Goal: Find specific page/section

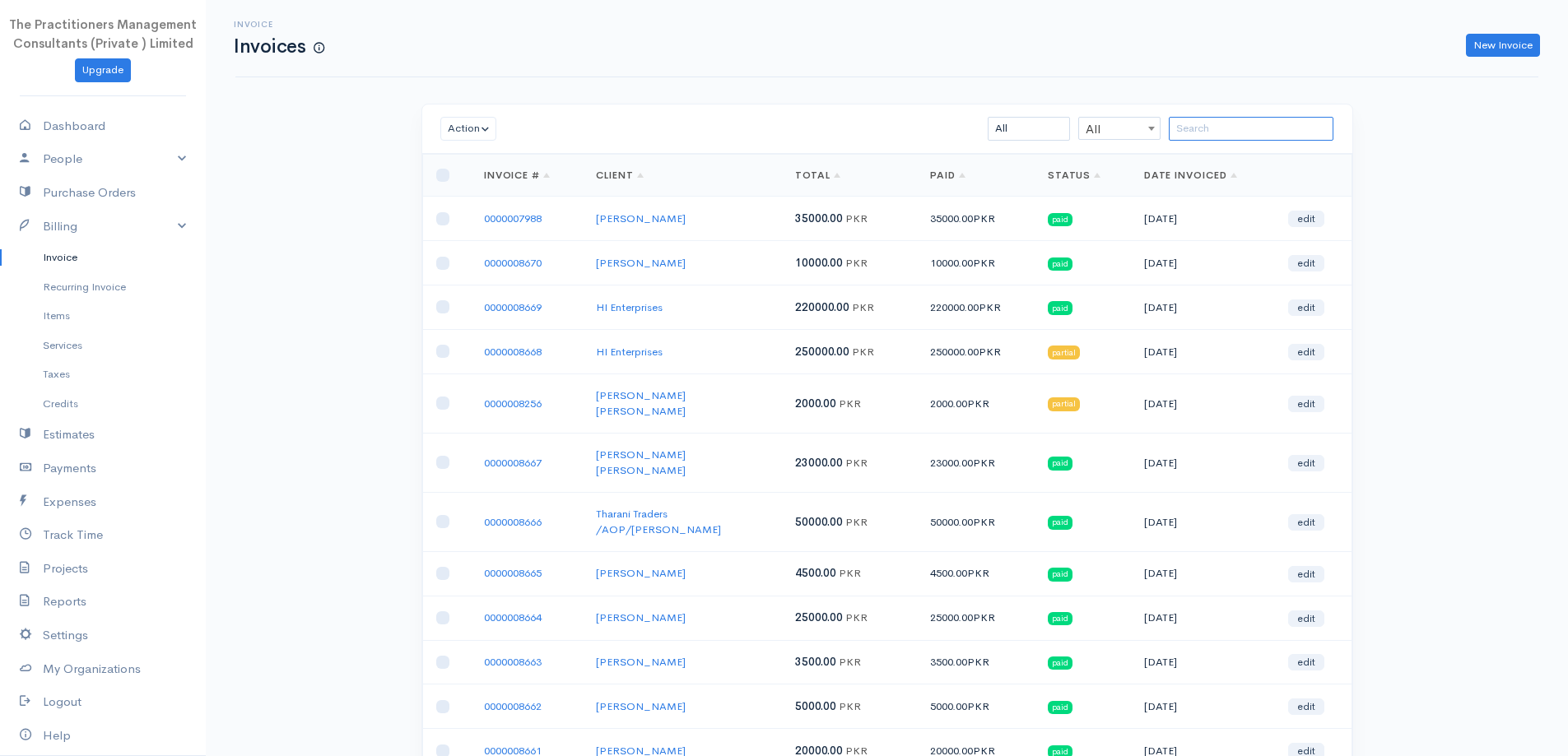
click at [1271, 133] on input "search" at bounding box center [1251, 128] width 165 height 24
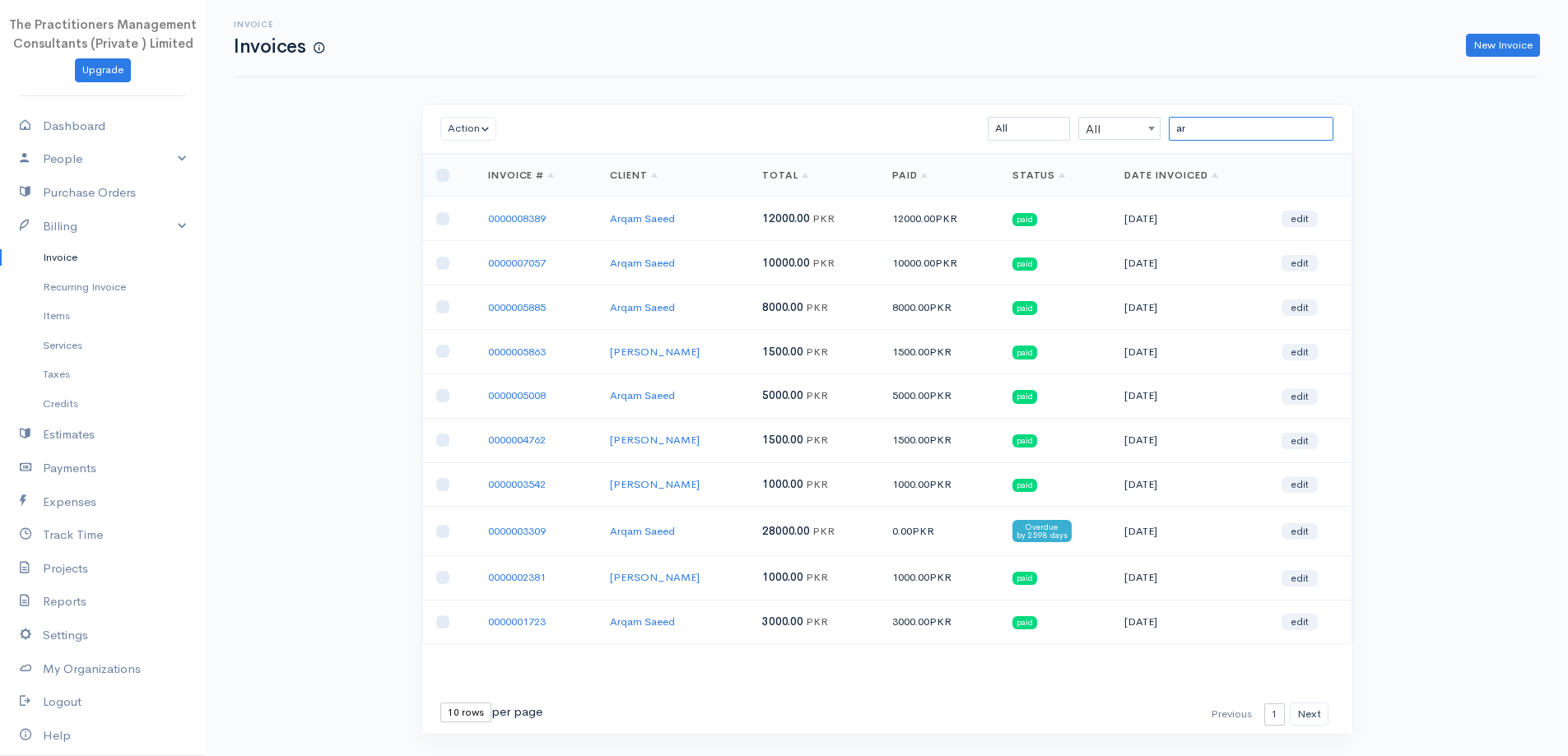
type input "a"
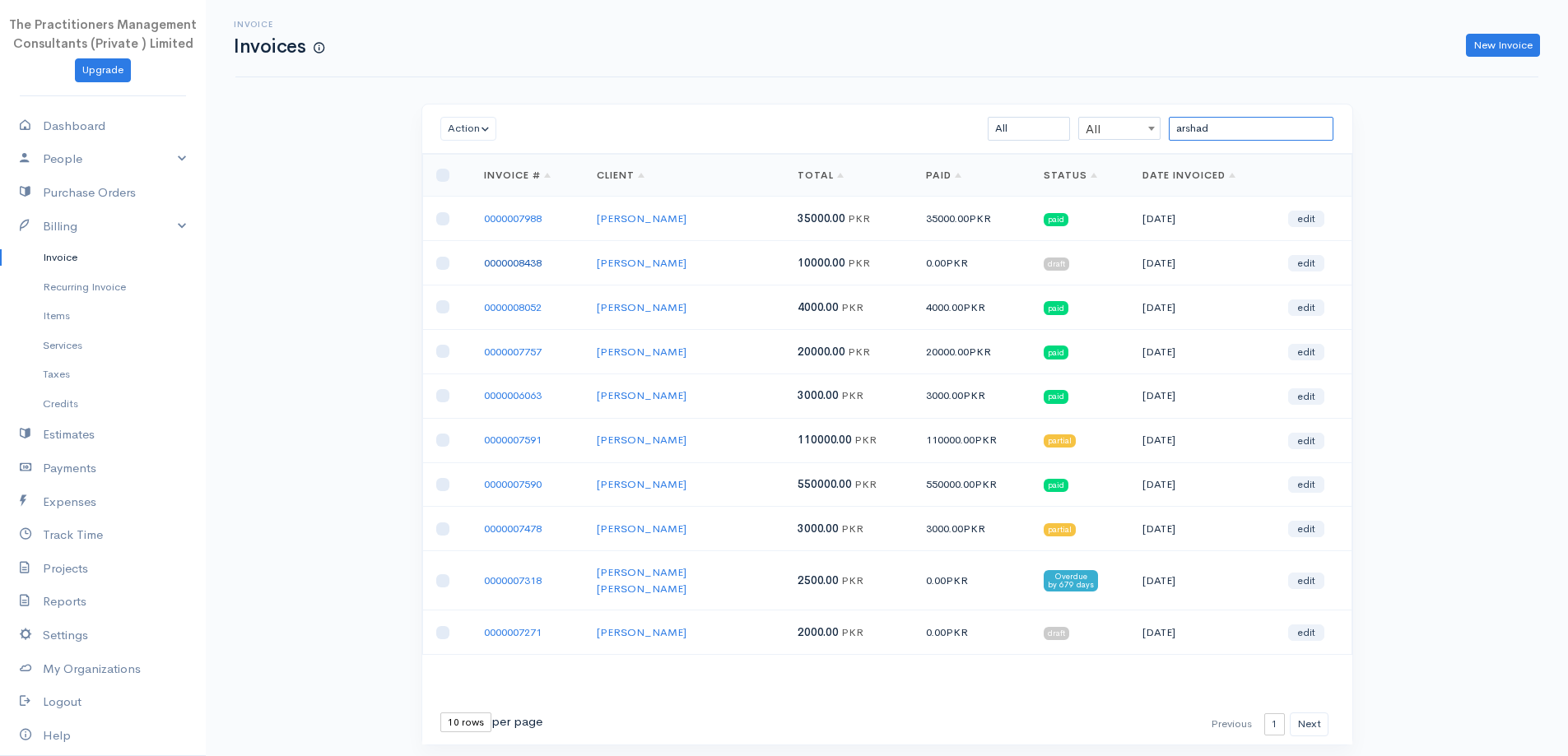
type input "arshad"
click at [528, 257] on link "0000008438" at bounding box center [513, 262] width 58 height 14
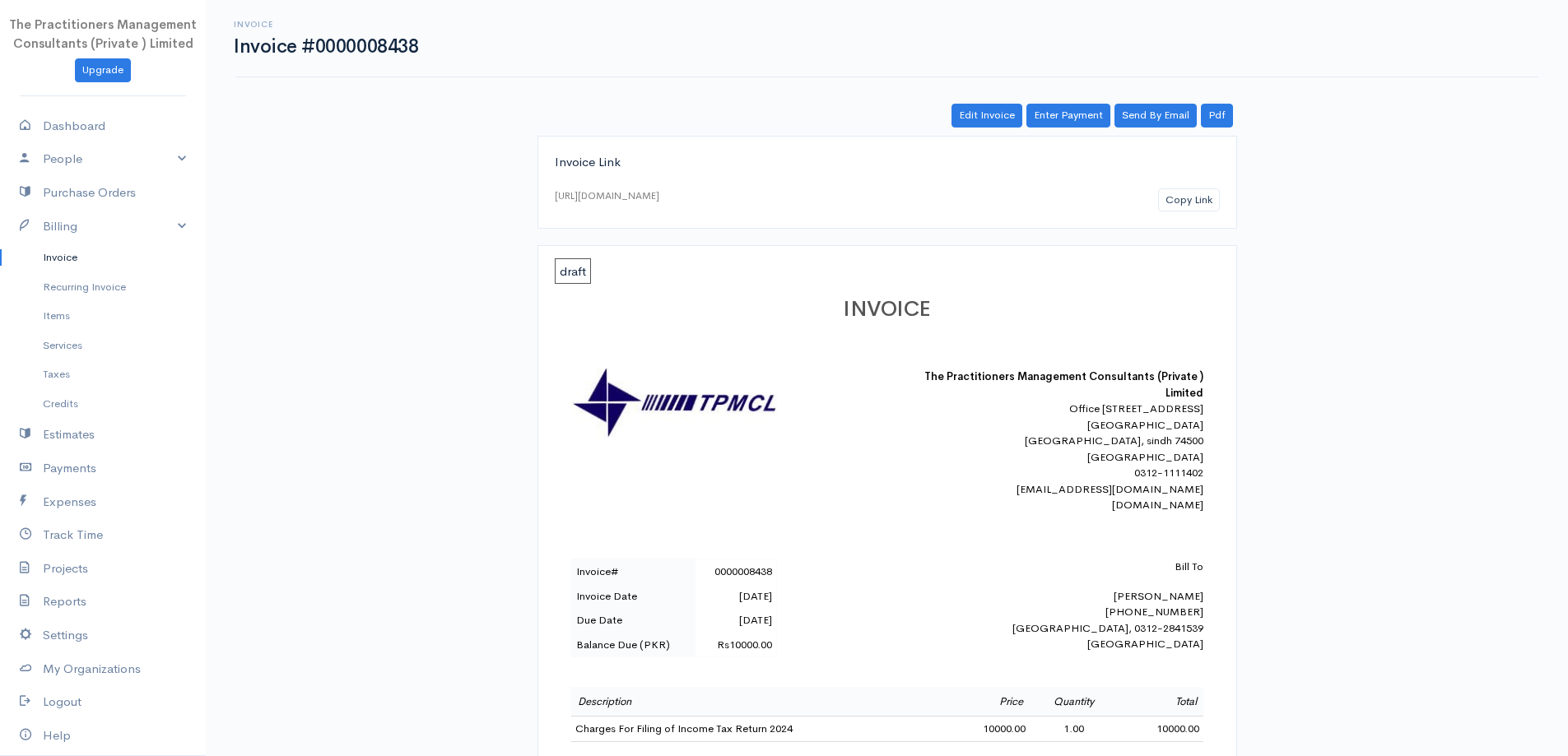
click at [80, 248] on link "Invoice" at bounding box center [103, 258] width 205 height 30
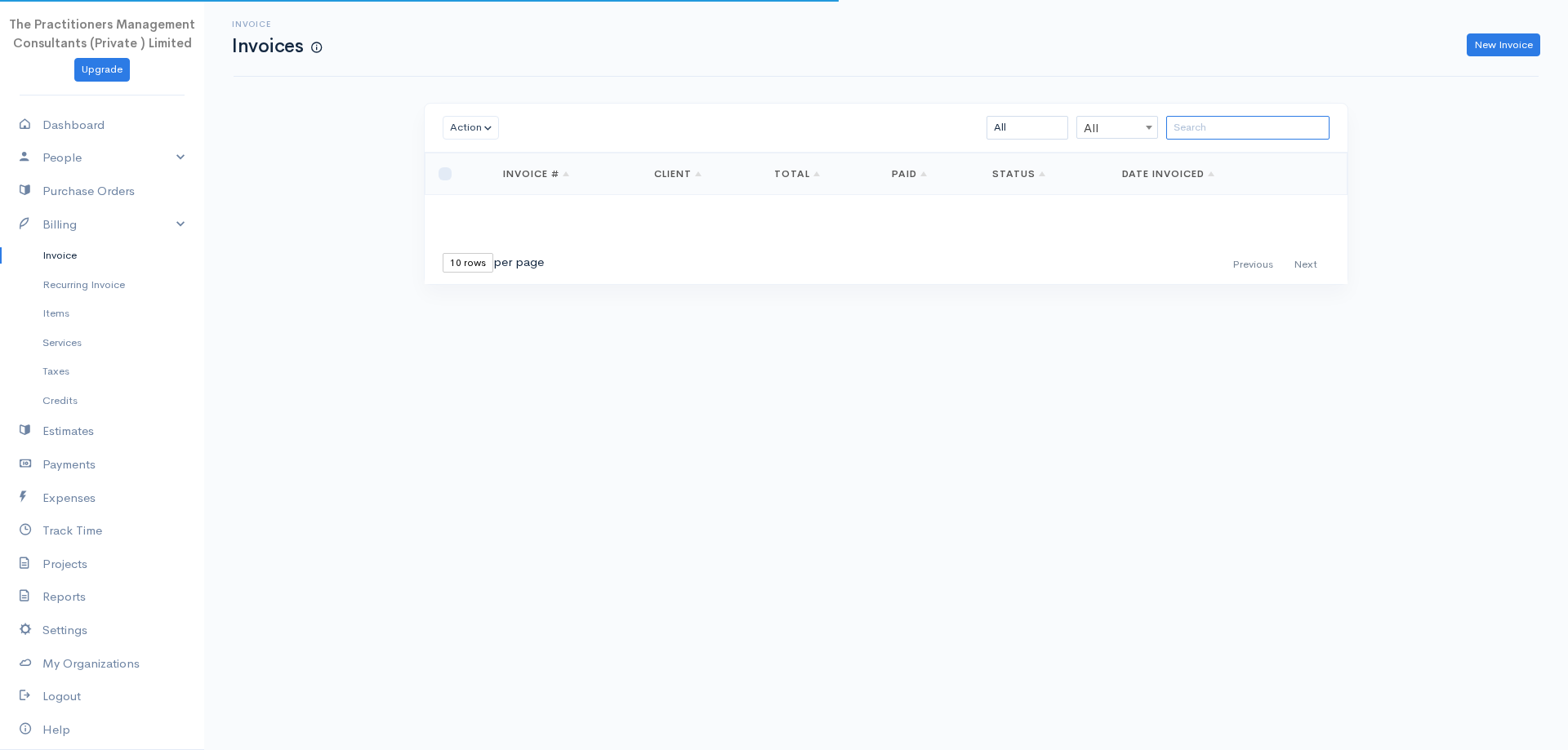
click at [1198, 120] on input "search" at bounding box center [1247, 127] width 164 height 24
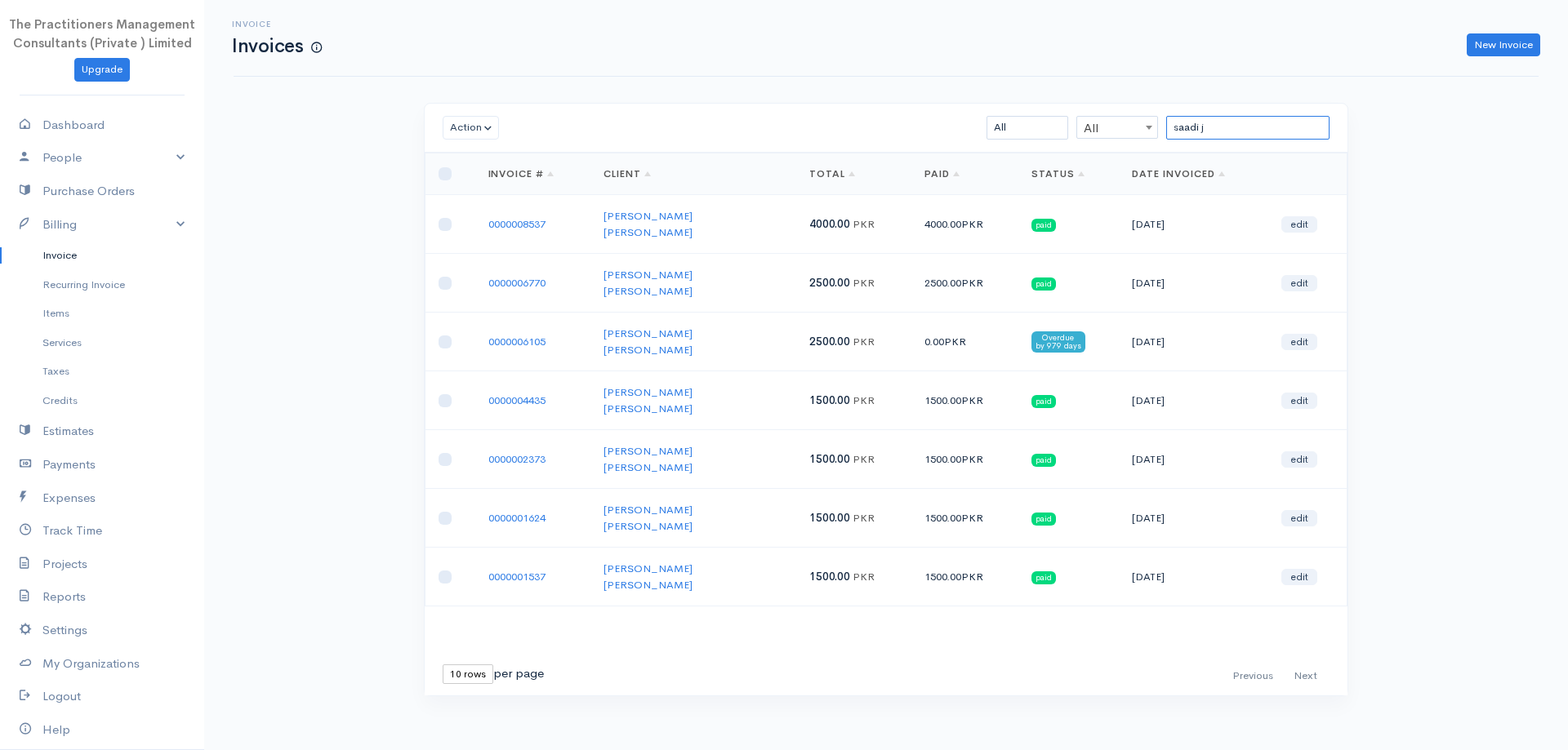
type input "saadi j"
click at [1223, 129] on input "saadi j" at bounding box center [1247, 127] width 164 height 24
click at [1221, 128] on input "saadi j" at bounding box center [1247, 127] width 164 height 24
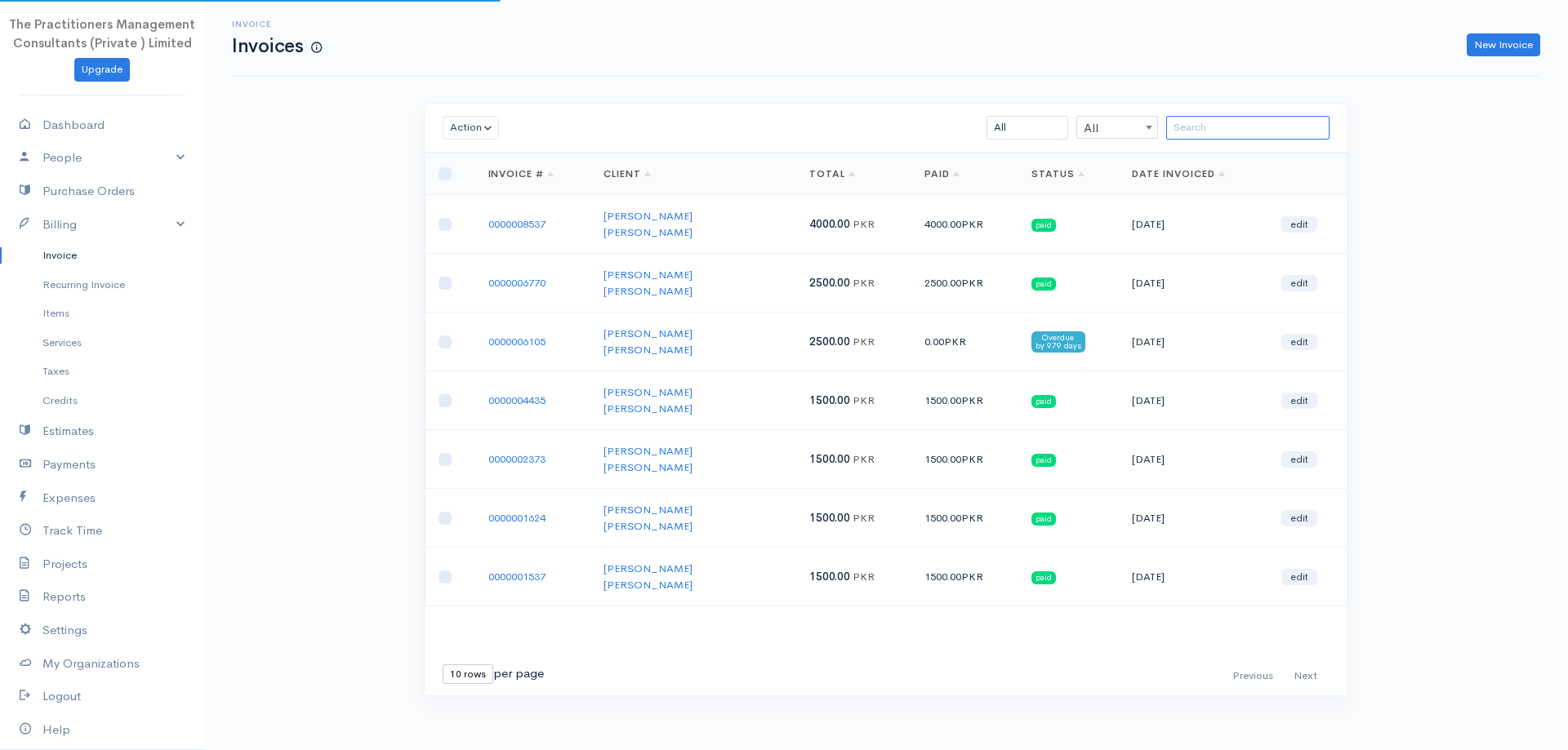
type input "a"
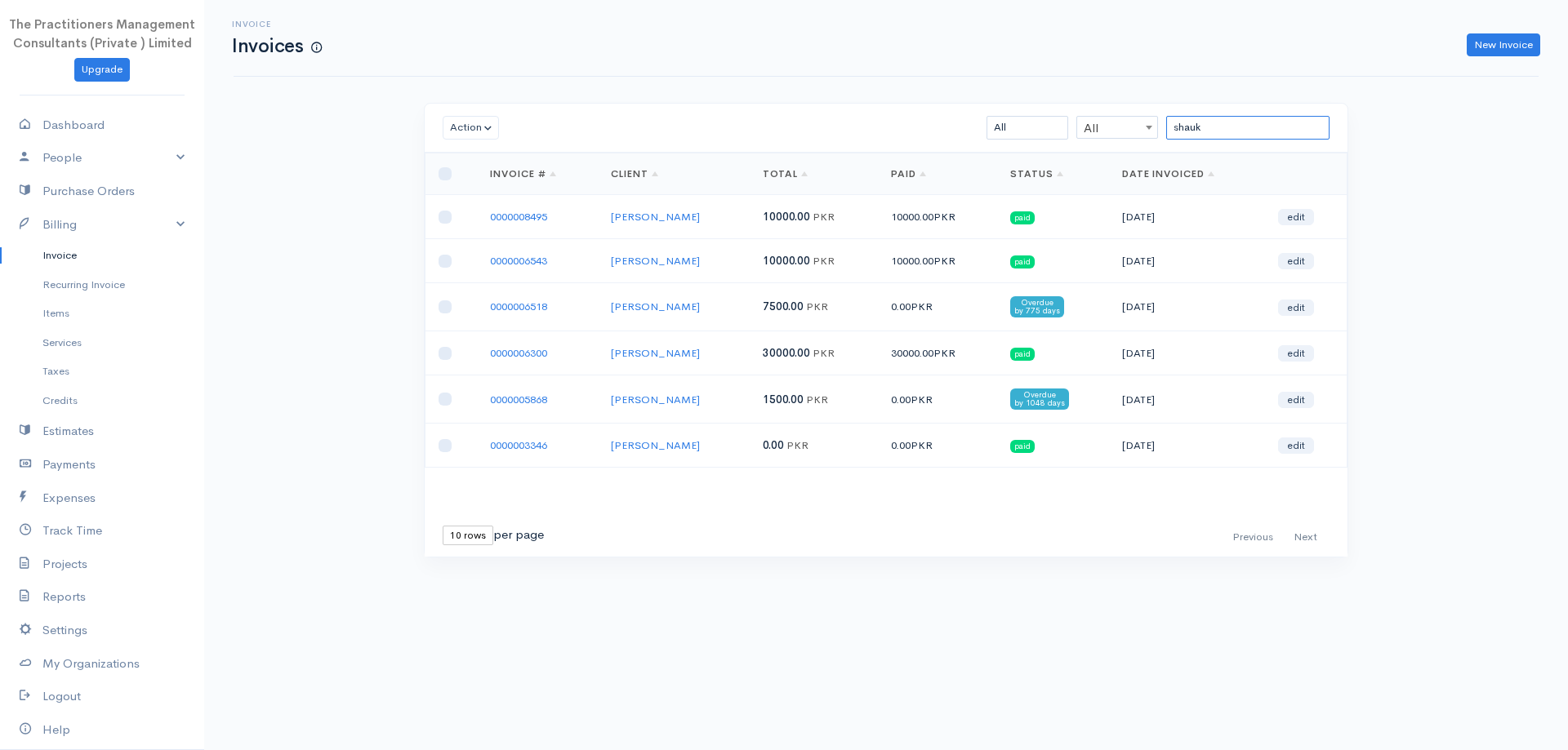
type input "shauk"
